Goal: Transaction & Acquisition: Book appointment/travel/reservation

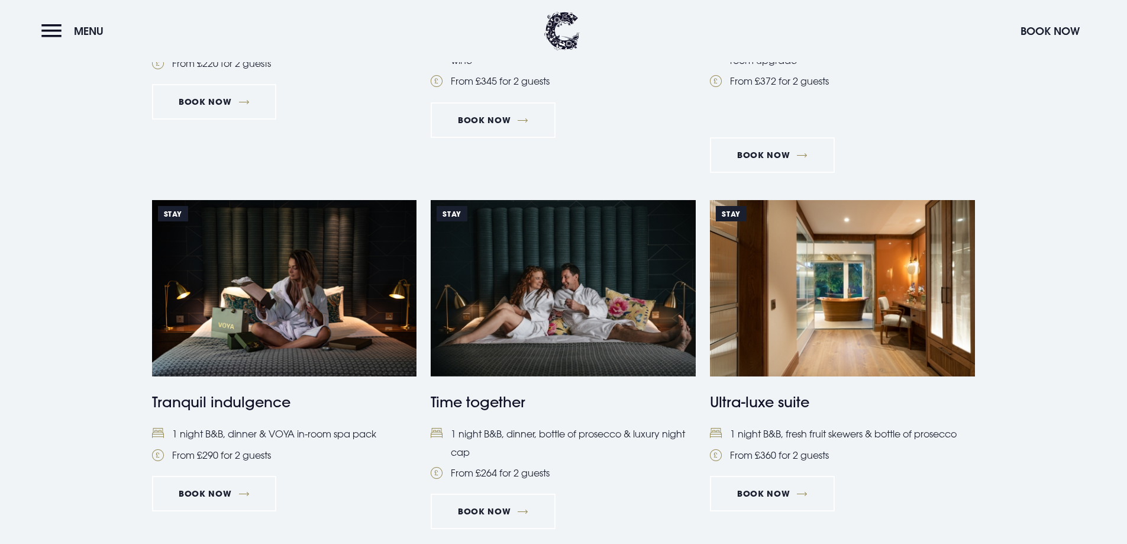
scroll to position [888, 0]
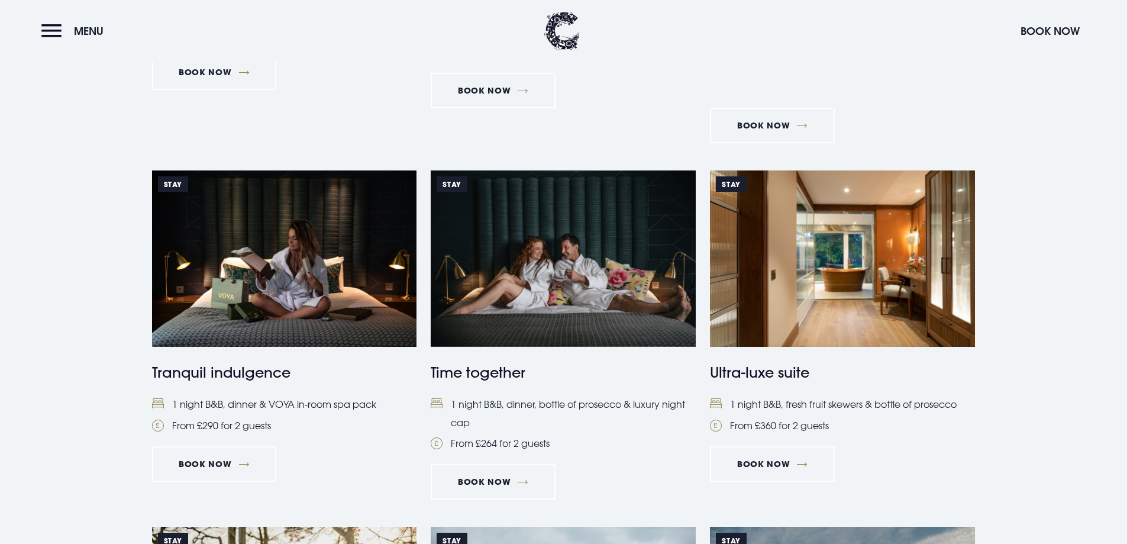
click at [300, 259] on img at bounding box center [284, 258] width 265 height 176
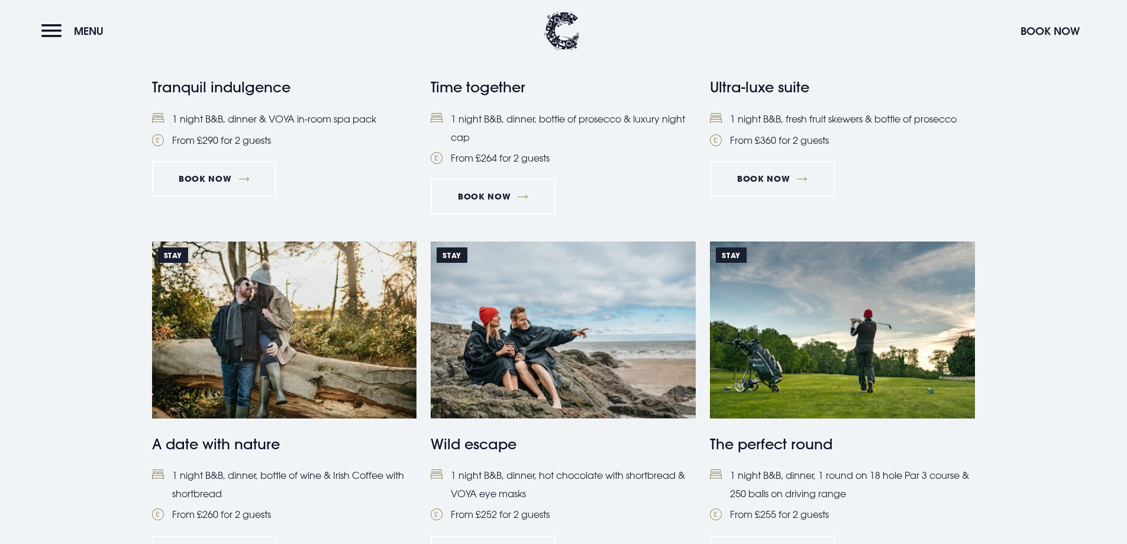
scroll to position [1065, 0]
